Goal: Check status

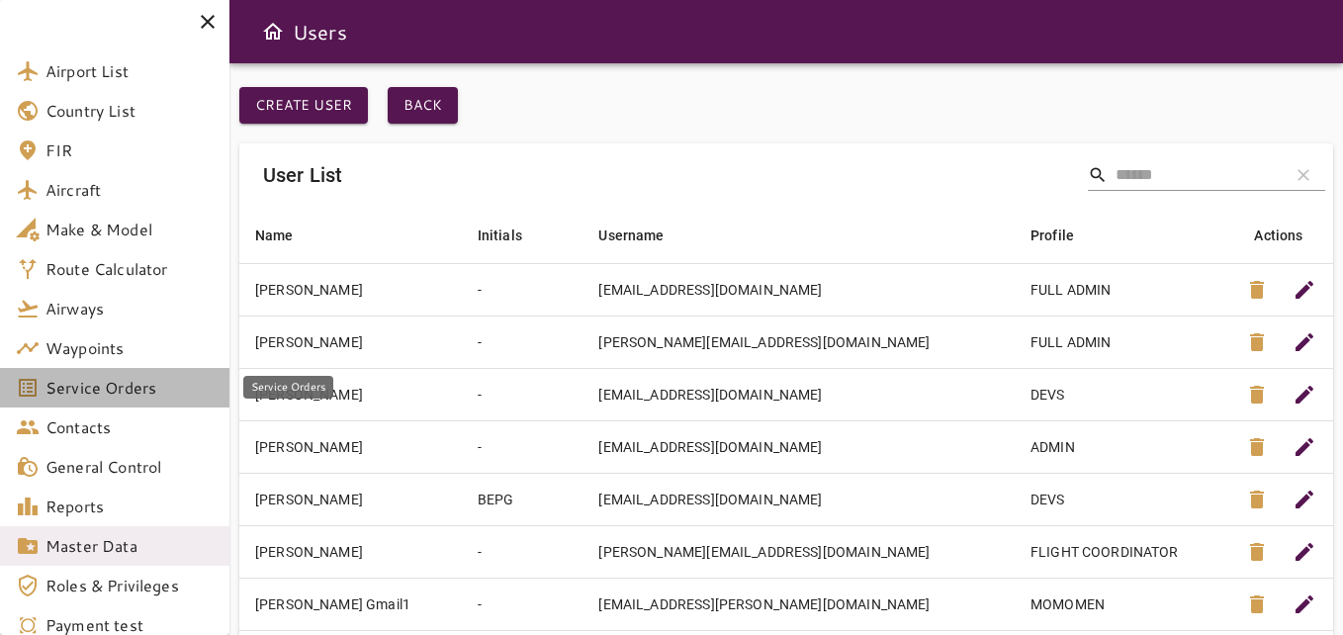
click at [63, 379] on span "Service Orders" at bounding box center [130, 388] width 168 height 24
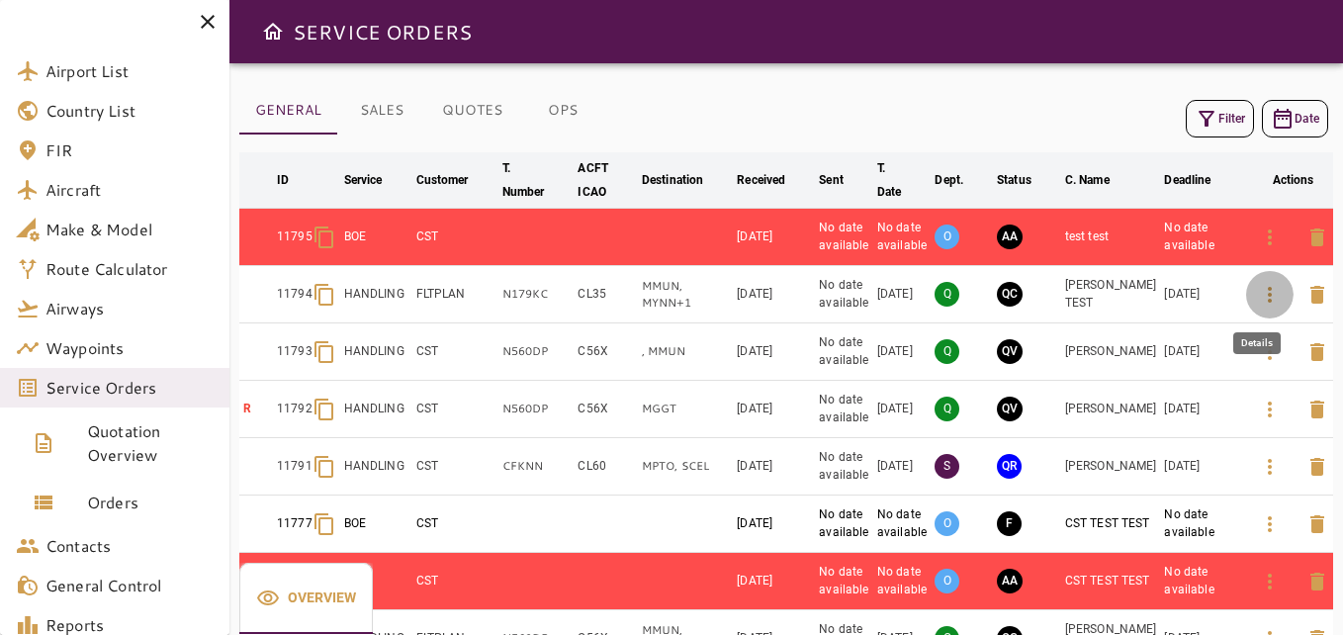
click at [1268, 299] on icon "button" at bounding box center [1270, 295] width 4 height 16
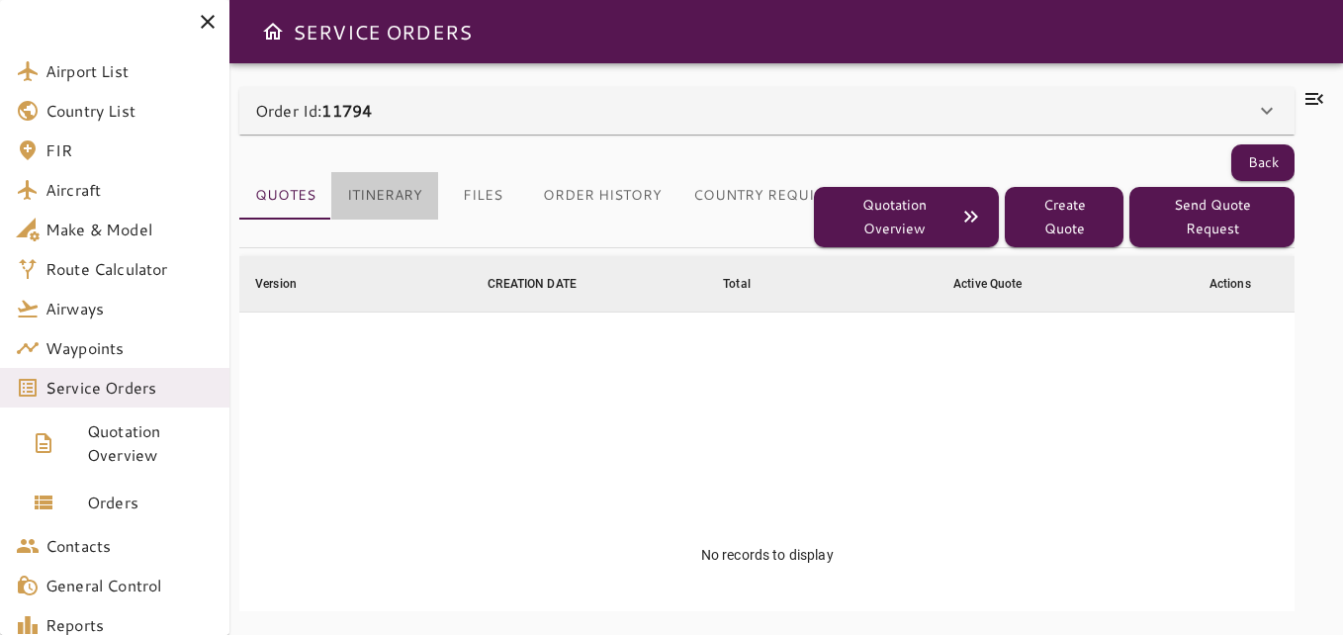
click at [404, 172] on button "Itinerary" at bounding box center [384, 195] width 107 height 47
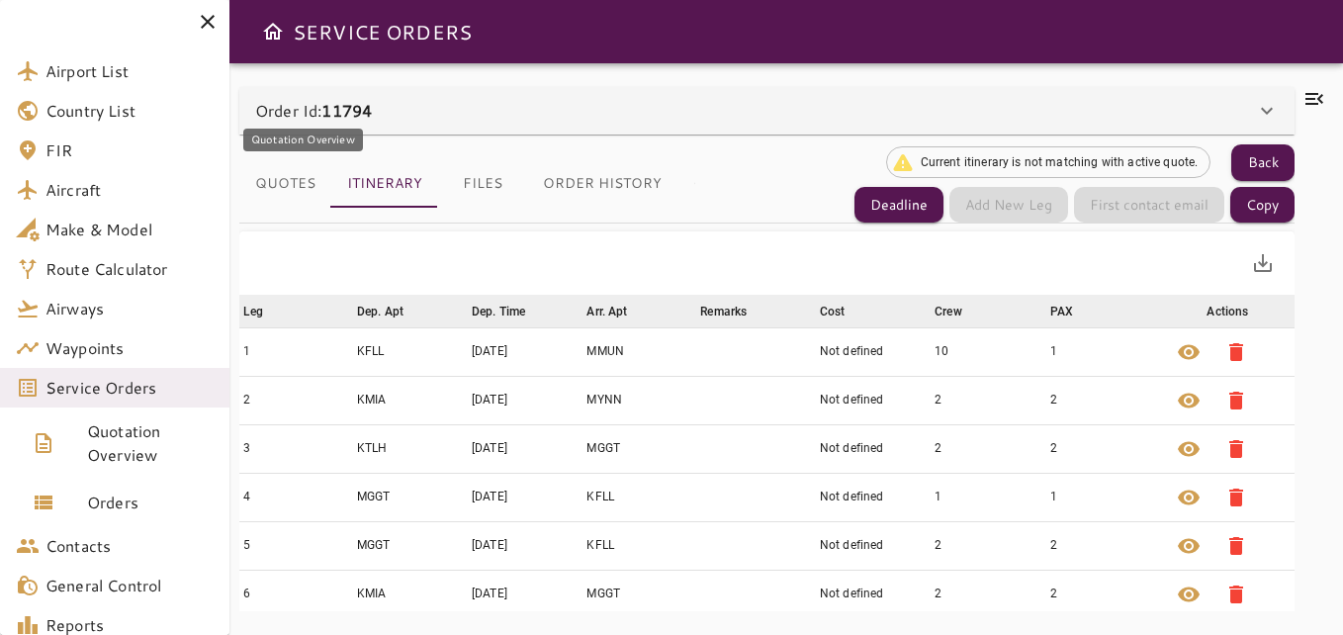
scroll to position [303, 0]
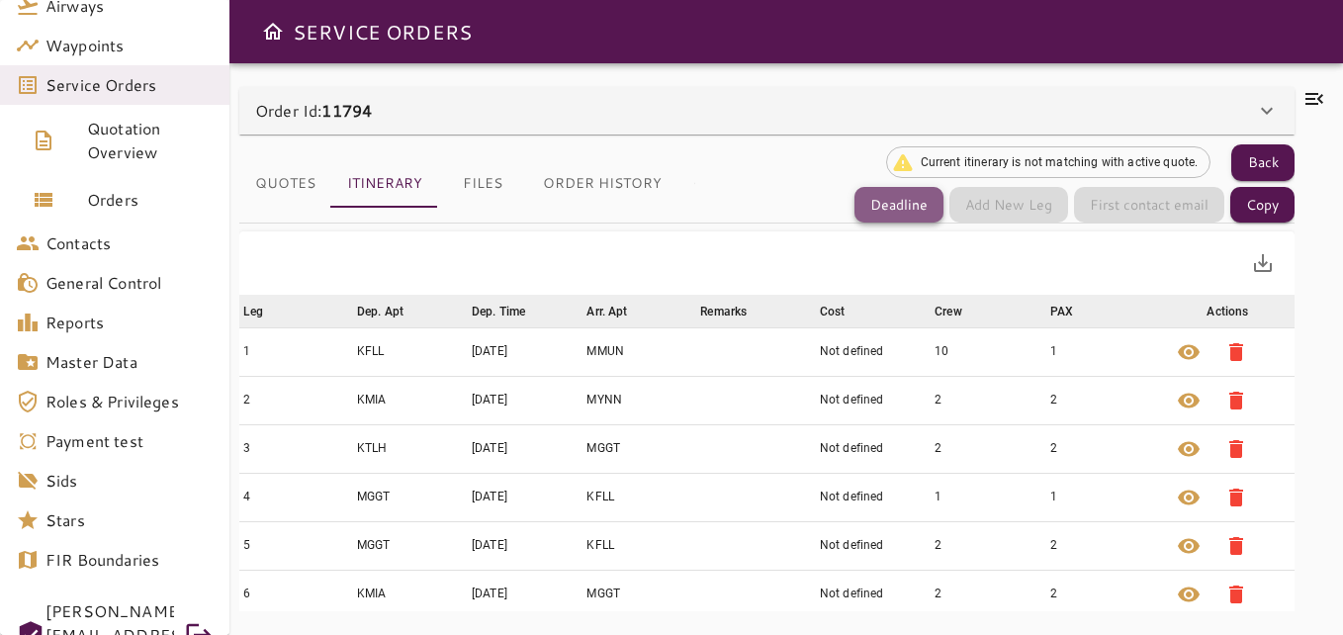
click at [888, 195] on button "Deadline" at bounding box center [899, 205] width 89 height 37
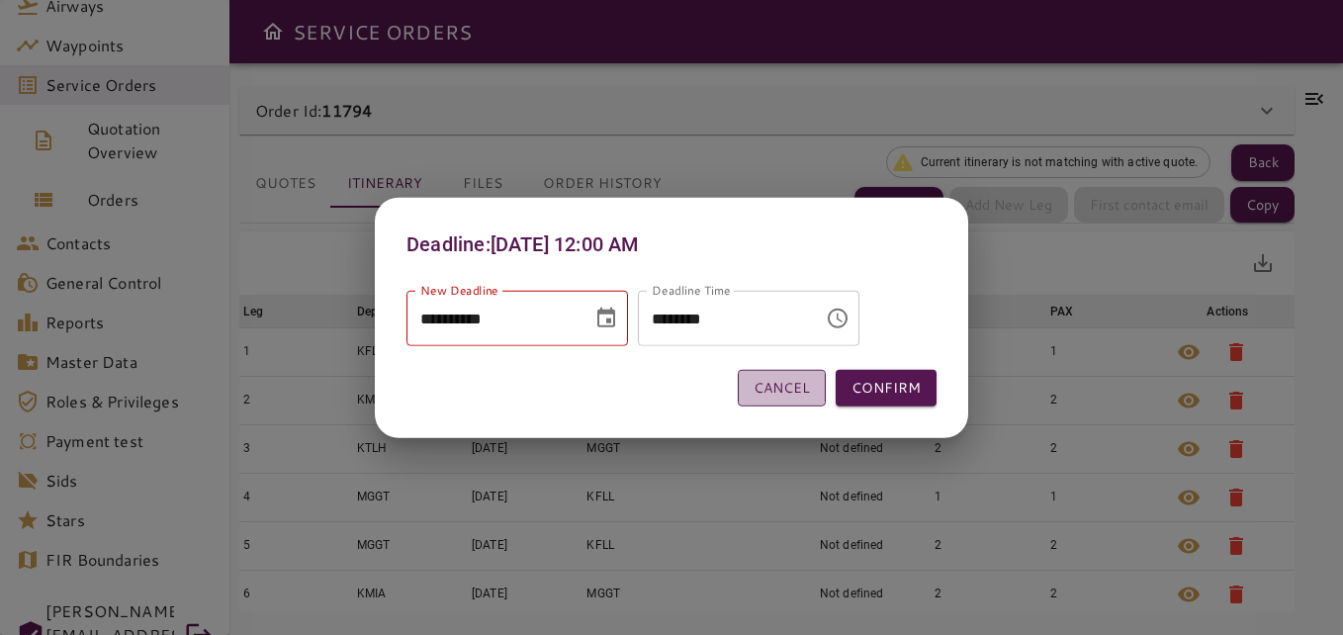
click at [797, 381] on button "Cancel" at bounding box center [782, 388] width 88 height 37
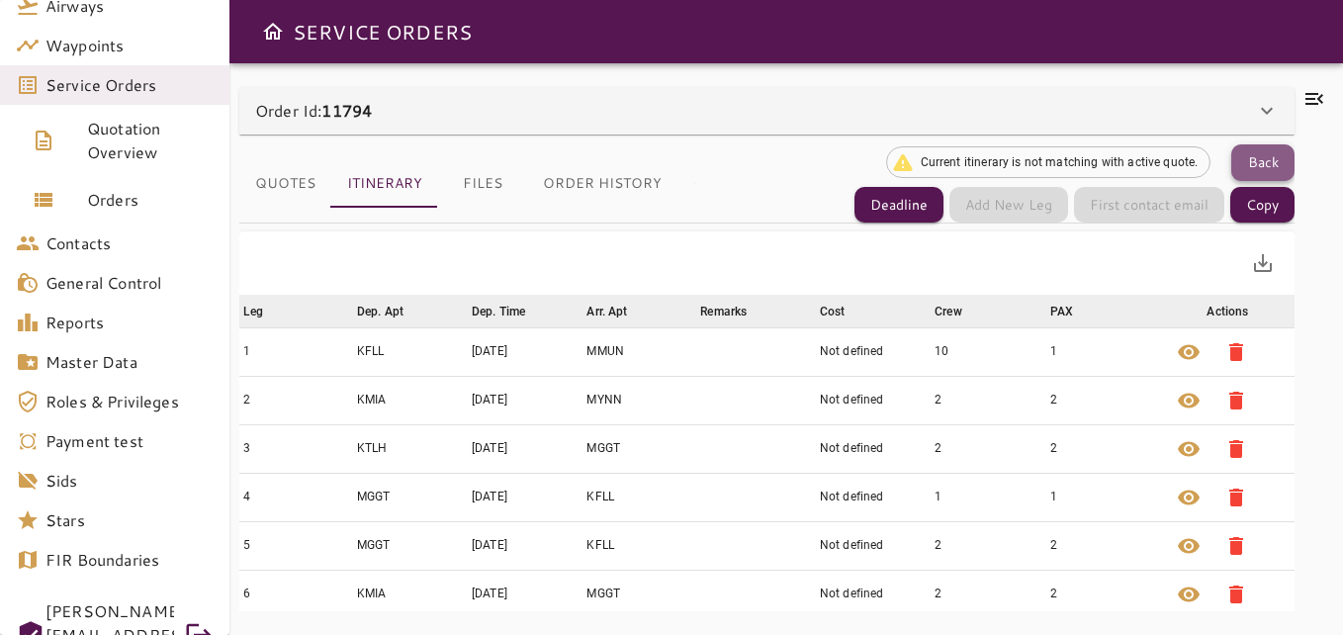
click at [1262, 172] on button "Back" at bounding box center [1263, 162] width 63 height 37
